Goal: Information Seeking & Learning: Check status

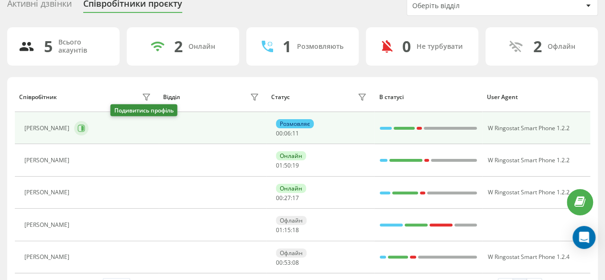
click at [84, 126] on icon at bounding box center [82, 128] width 2 height 5
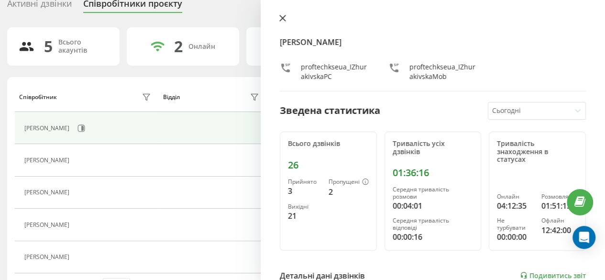
click at [281, 20] on icon at bounding box center [283, 18] width 6 height 6
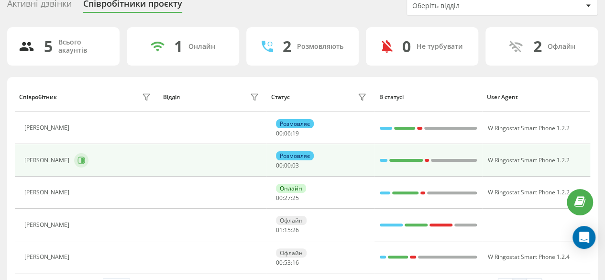
click at [89, 162] on button at bounding box center [81, 160] width 14 height 14
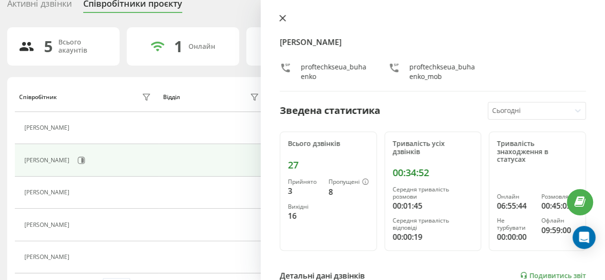
click at [281, 18] on icon at bounding box center [282, 18] width 7 height 7
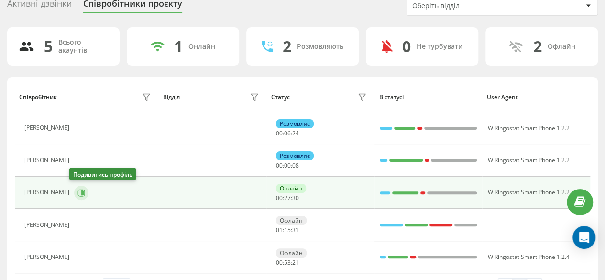
click at [78, 190] on icon at bounding box center [82, 193] width 8 height 8
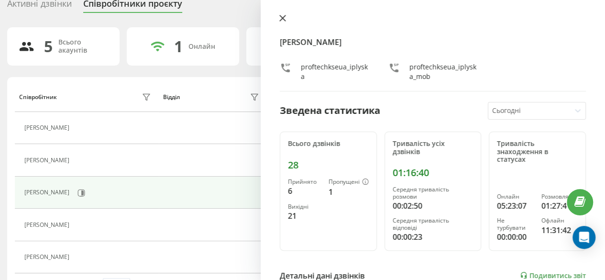
click at [284, 14] on button at bounding box center [283, 18] width 12 height 9
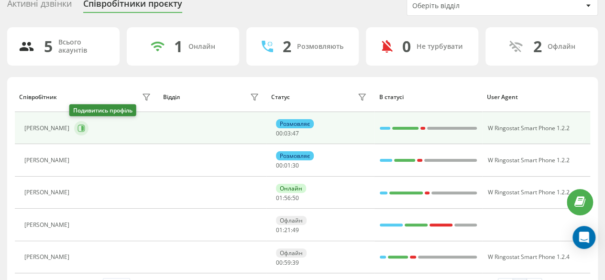
click at [78, 124] on icon at bounding box center [81, 127] width 7 height 7
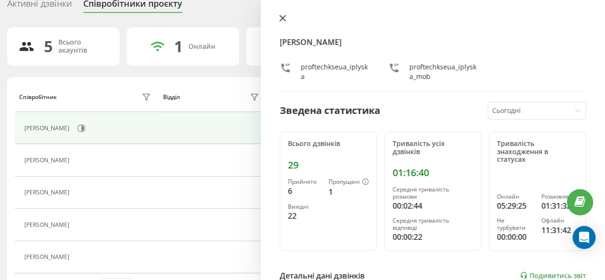
click at [285, 18] on icon at bounding box center [282, 18] width 7 height 7
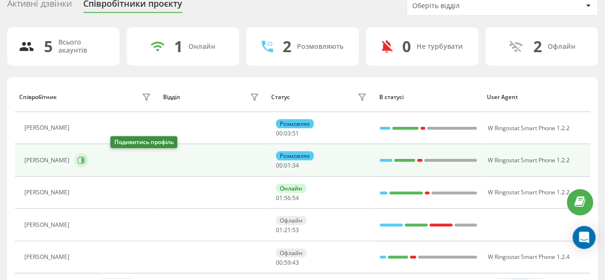
click at [85, 157] on icon at bounding box center [81, 160] width 7 height 7
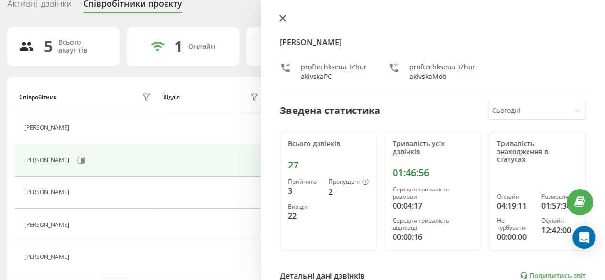
click at [282, 21] on icon at bounding box center [282, 18] width 7 height 7
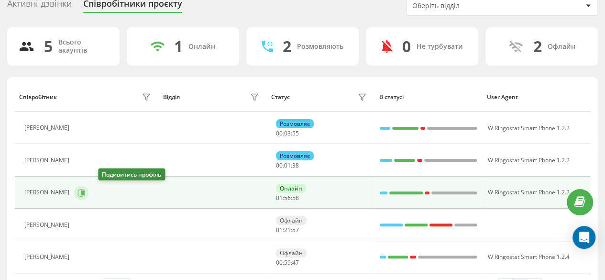
click at [84, 190] on icon at bounding box center [82, 192] width 2 height 5
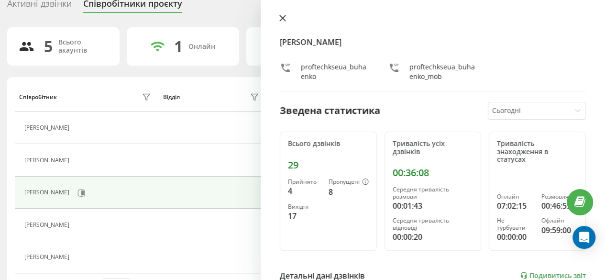
click at [285, 21] on icon at bounding box center [283, 18] width 6 height 6
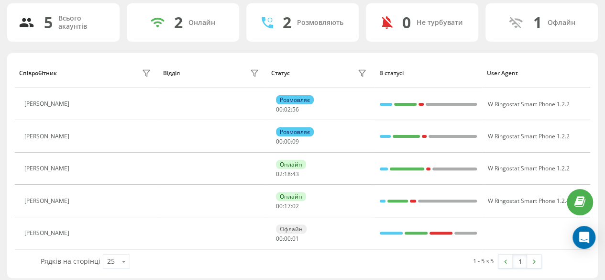
scroll to position [63, 0]
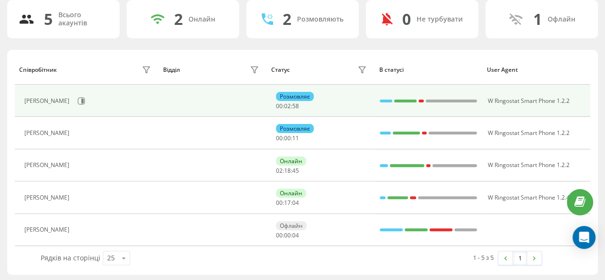
click at [125, 94] on div "[PERSON_NAME]" at bounding box center [88, 101] width 129 height 16
click at [85, 100] on icon at bounding box center [82, 101] width 8 height 8
click at [89, 105] on button at bounding box center [81, 101] width 14 height 14
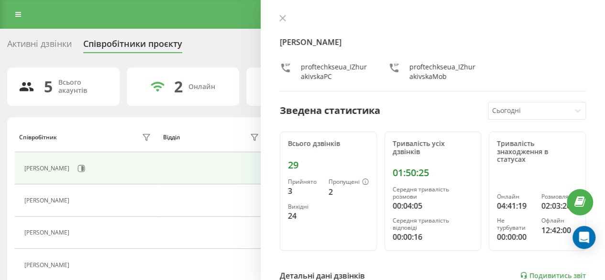
click at [284, 14] on div "[PERSON_NAME] proftechkseua_IZhurakivskaPC proftechkseua_IZhurakivskaMob Зведен…" at bounding box center [433, 140] width 344 height 280
click at [284, 19] on icon at bounding box center [282, 18] width 7 height 7
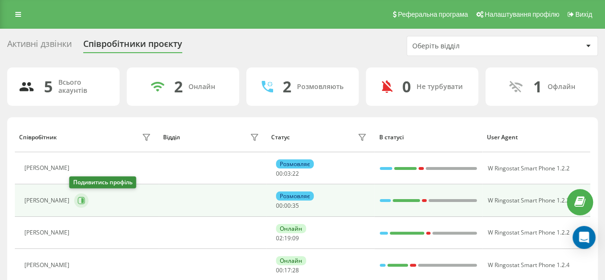
click at [81, 200] on icon at bounding box center [82, 200] width 2 height 5
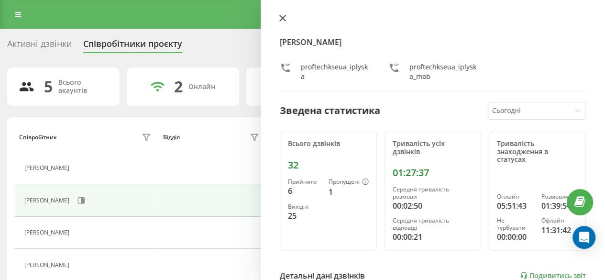
click at [288, 20] on button at bounding box center [283, 18] width 12 height 9
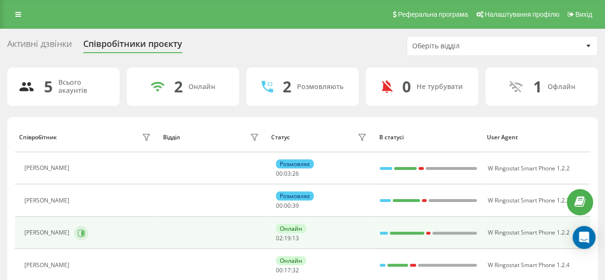
click at [89, 230] on button at bounding box center [81, 233] width 14 height 14
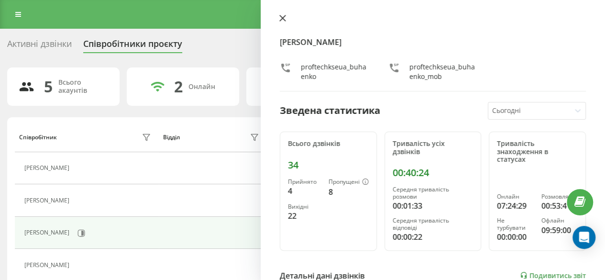
click at [281, 15] on icon at bounding box center [282, 18] width 7 height 7
